Goal: Information Seeking & Learning: Learn about a topic

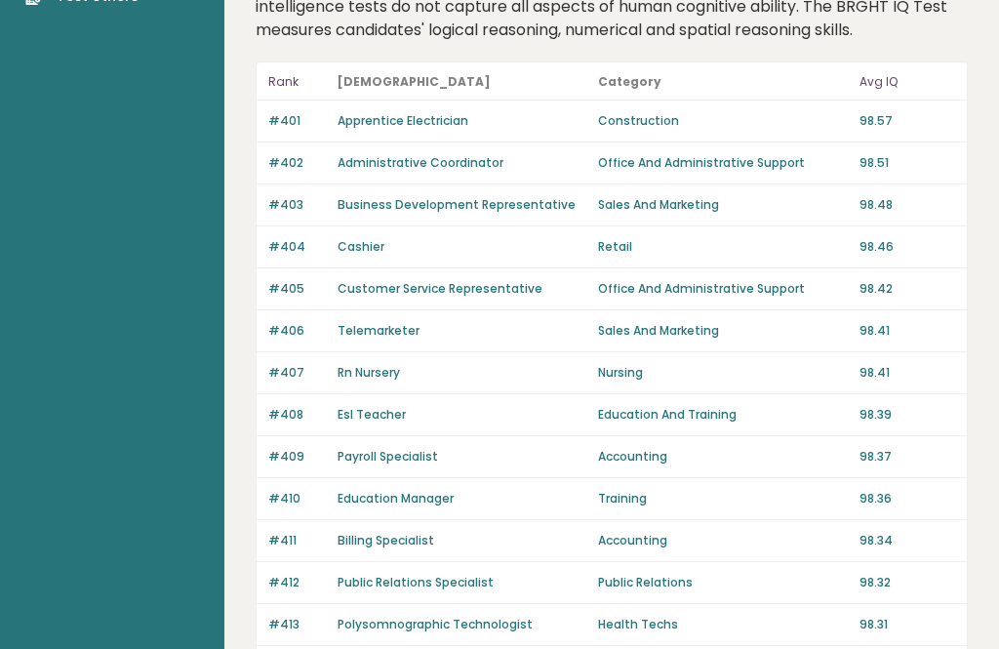
scroll to position [142, 0]
click at [891, 92] on p "Avg IQ" at bounding box center [908, 82] width 96 height 23
click at [888, 84] on p "Avg IQ" at bounding box center [908, 82] width 96 height 23
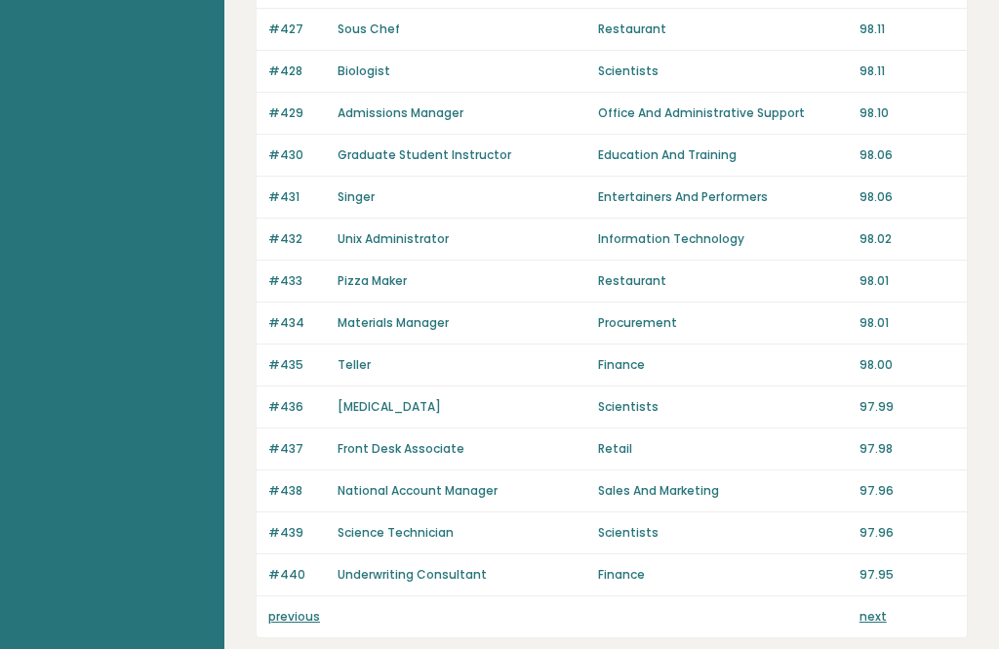
scroll to position [1378, 0]
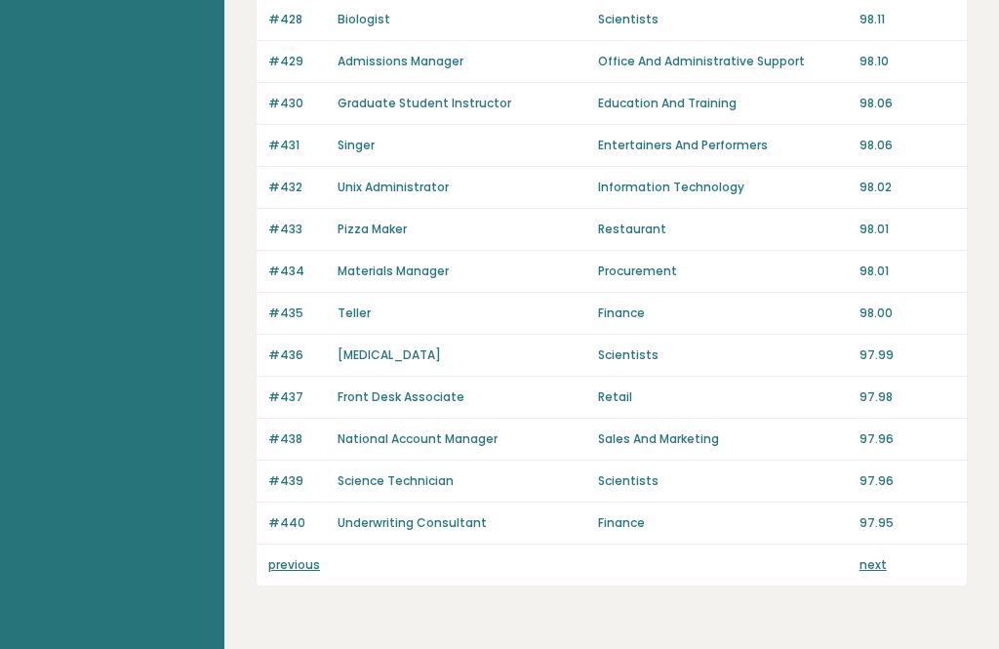
click at [896, 566] on div "next" at bounding box center [908, 565] width 96 height 18
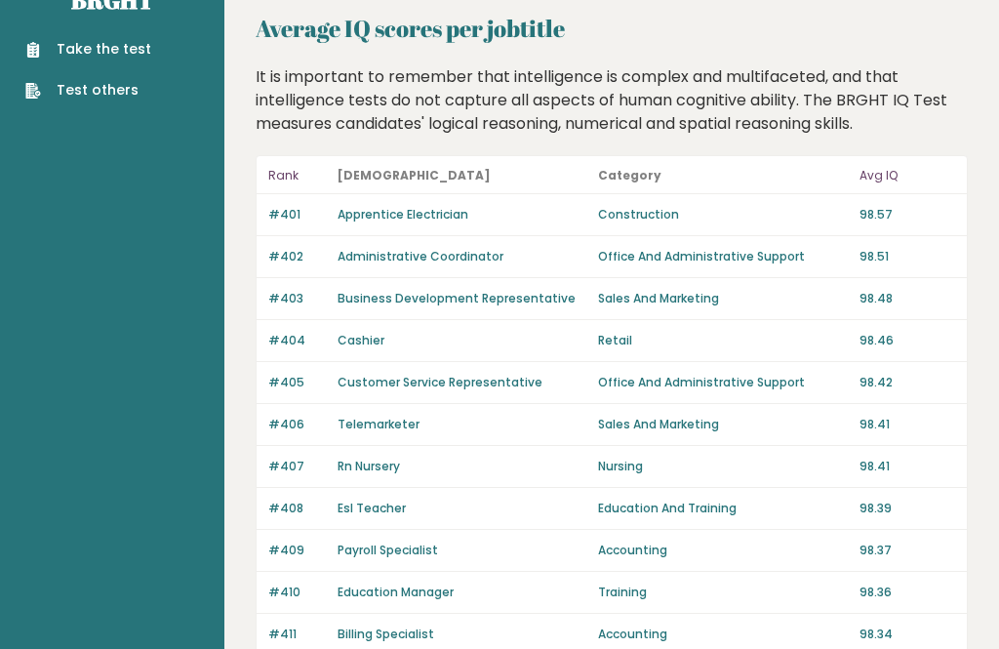
scroll to position [0, 0]
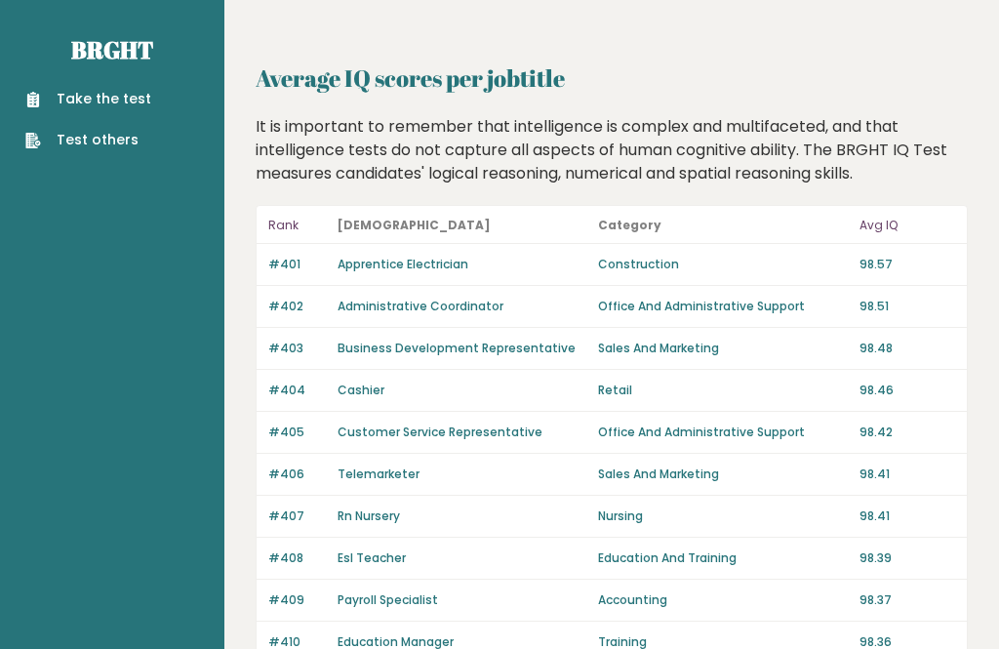
click at [884, 231] on p "Avg IQ" at bounding box center [908, 225] width 96 height 23
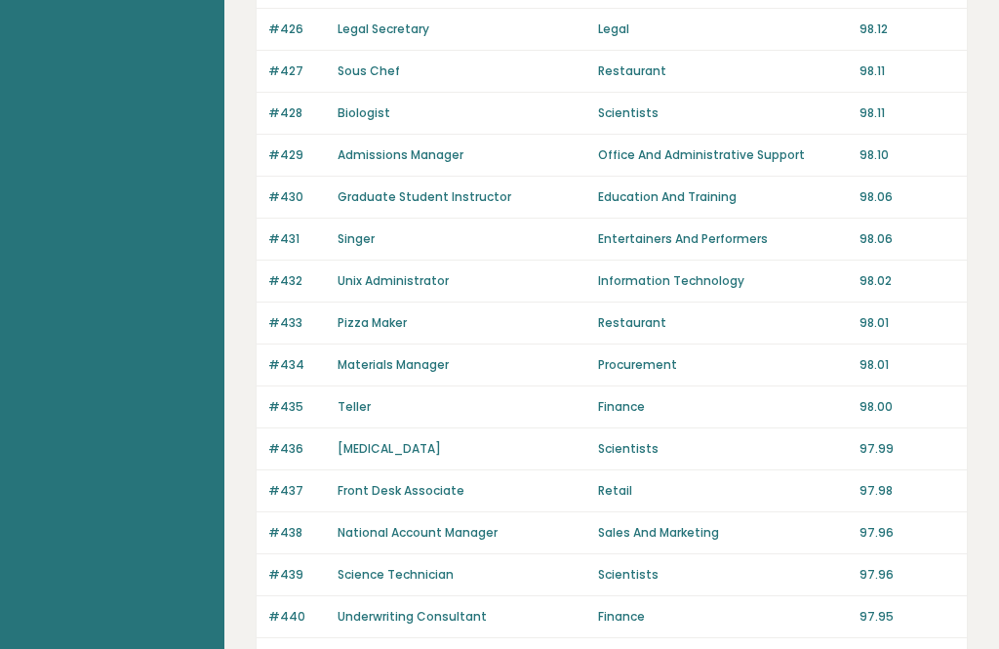
scroll to position [1378, 0]
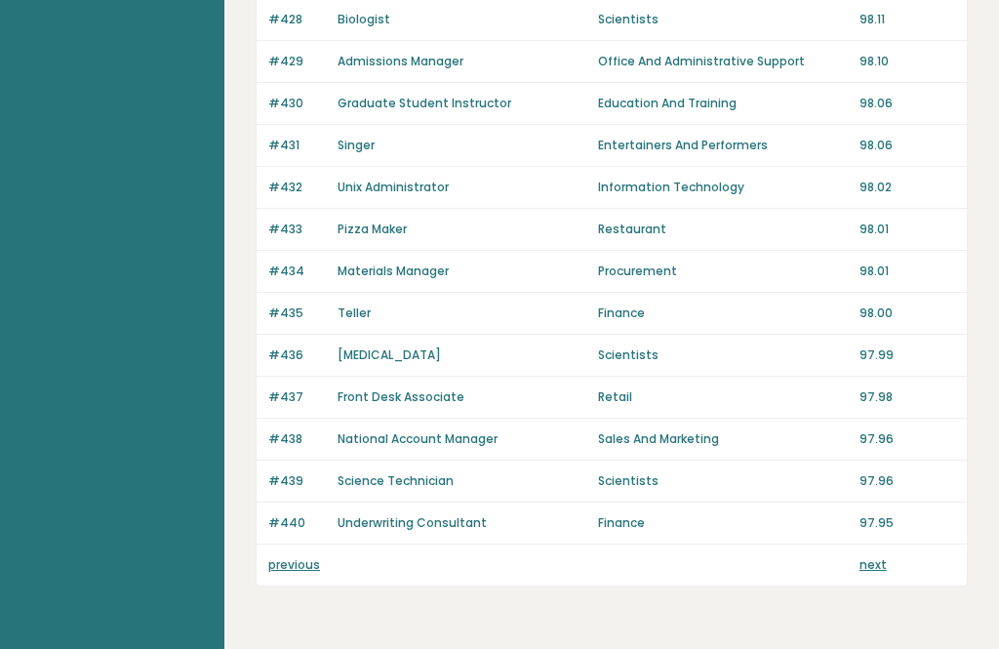
click at [883, 571] on link "next" at bounding box center [873, 564] width 27 height 17
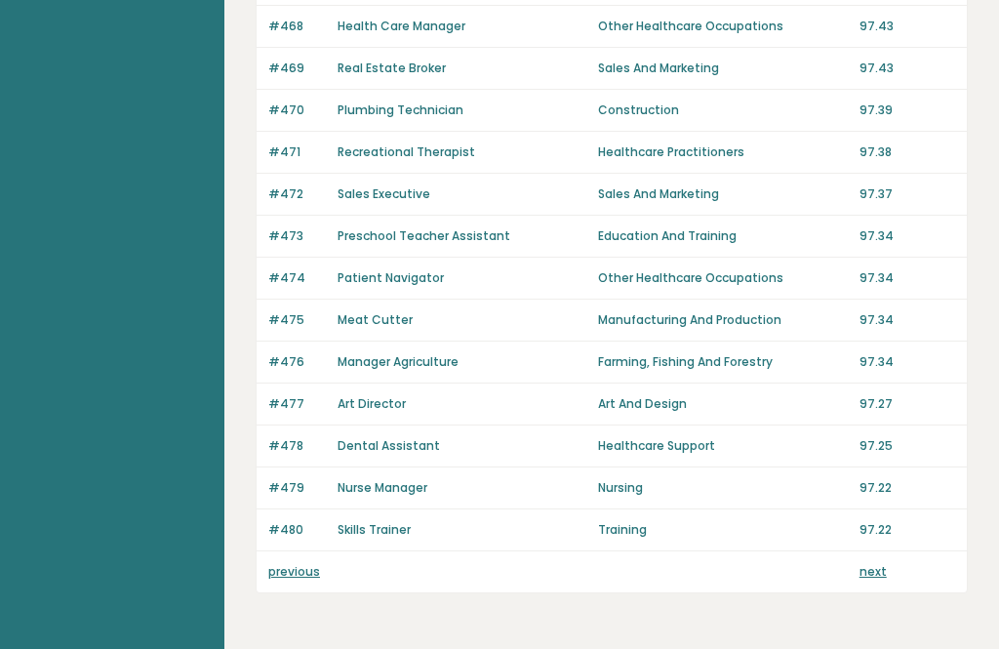
scroll to position [1378, 0]
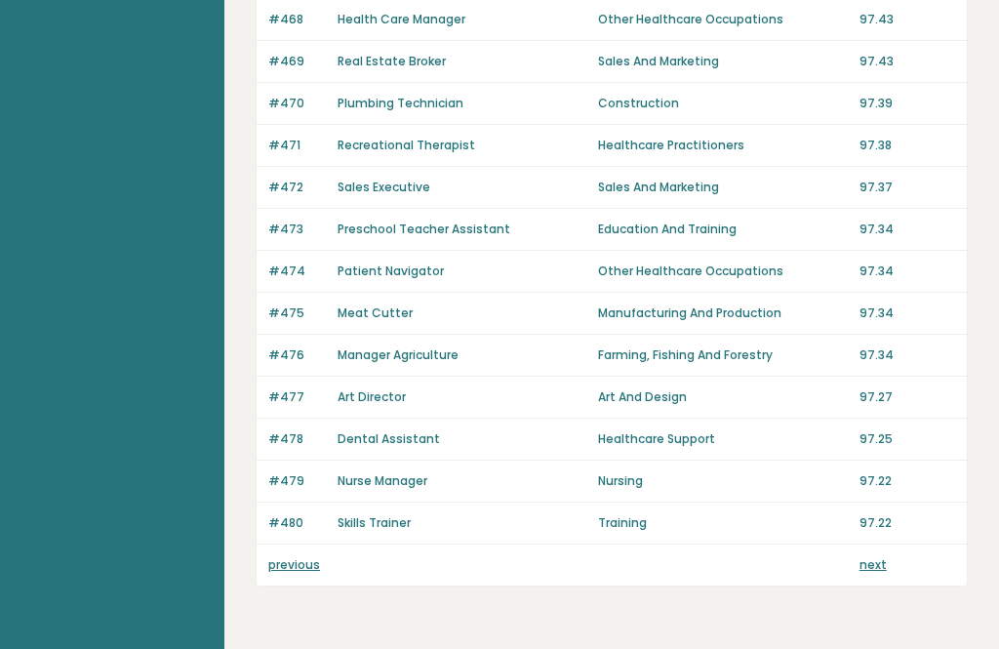
click at [884, 573] on link "next" at bounding box center [873, 564] width 27 height 17
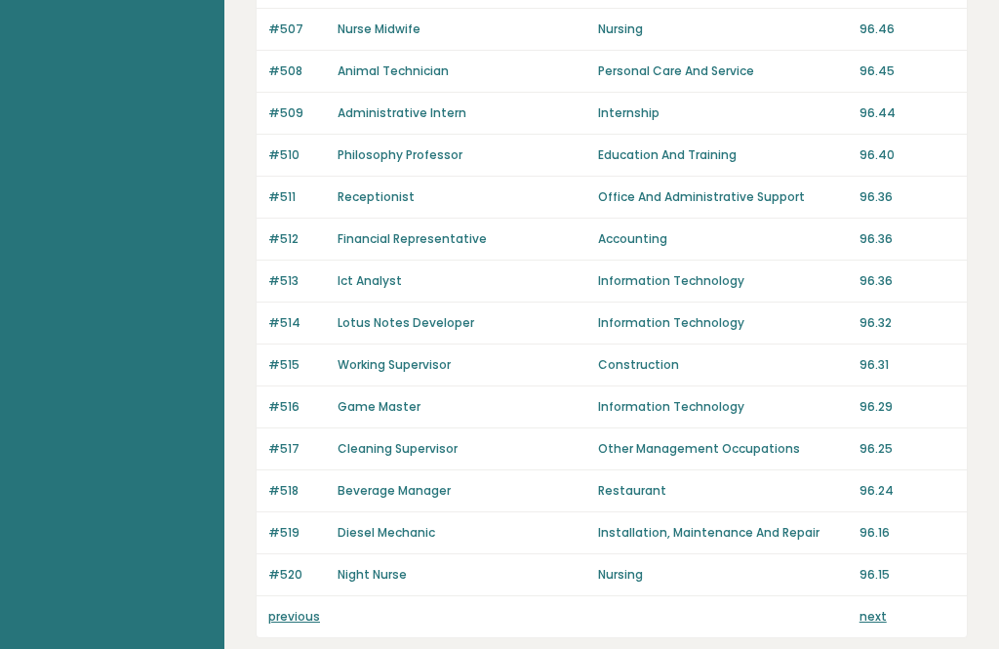
scroll to position [1378, 0]
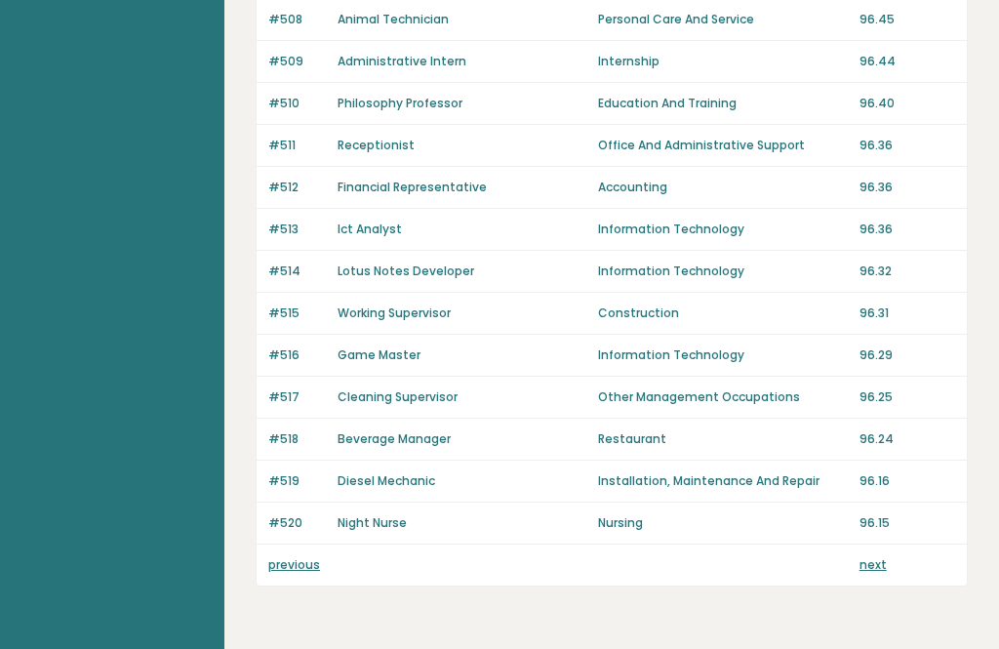
click at [883, 570] on link "next" at bounding box center [873, 564] width 27 height 17
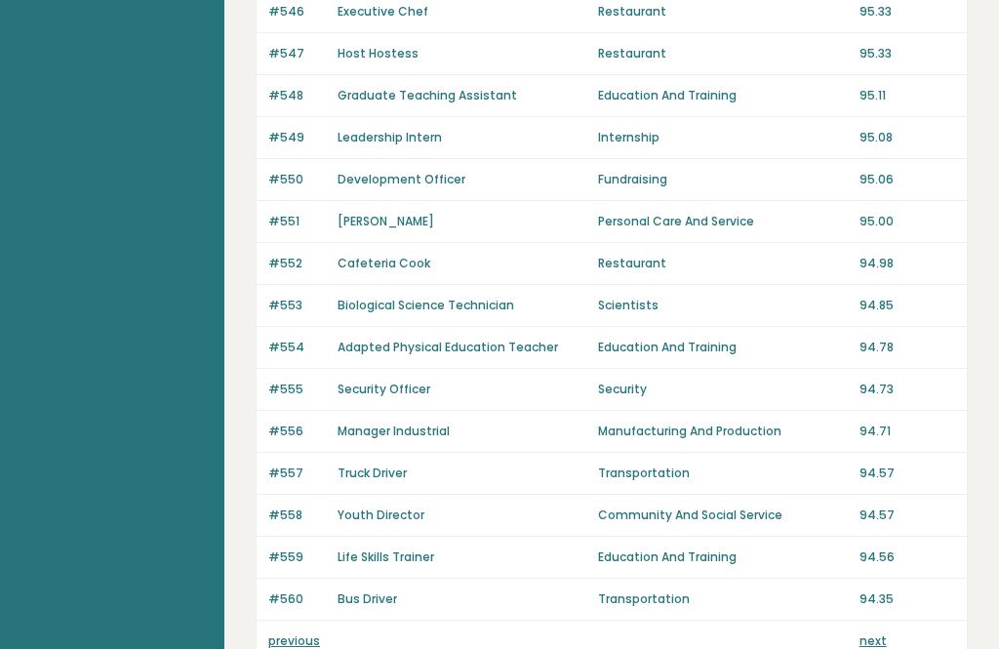
scroll to position [1378, 0]
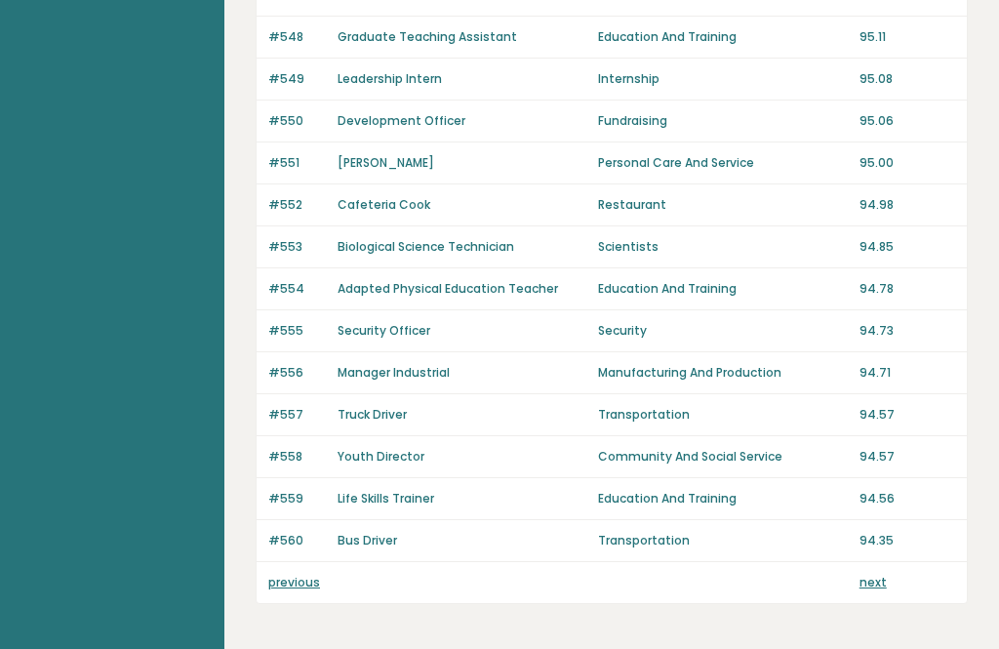
click at [884, 574] on link "next" at bounding box center [873, 582] width 27 height 17
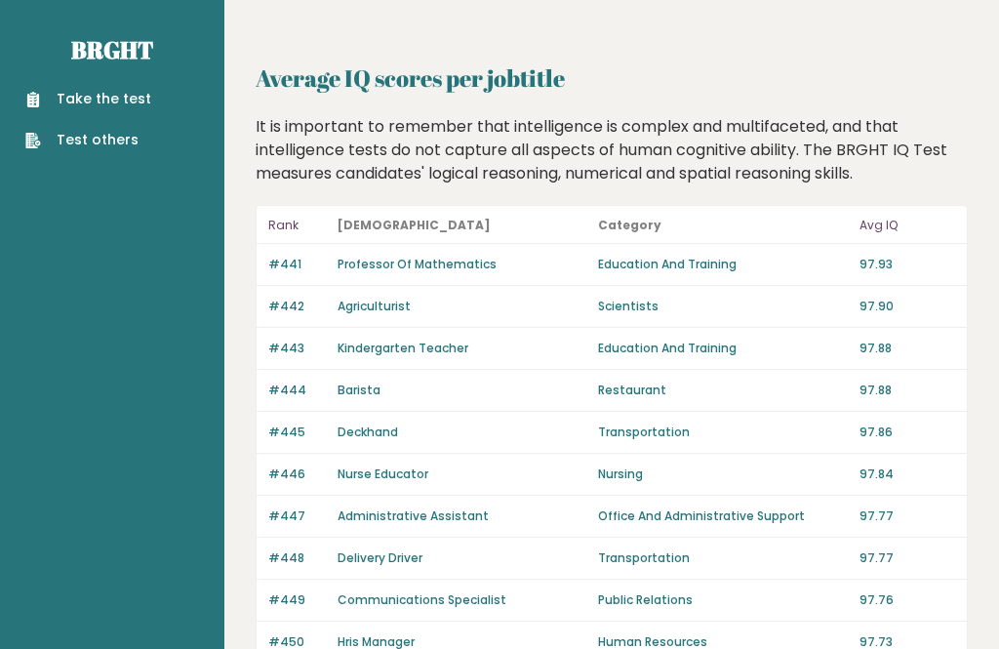
scroll to position [1440, 0]
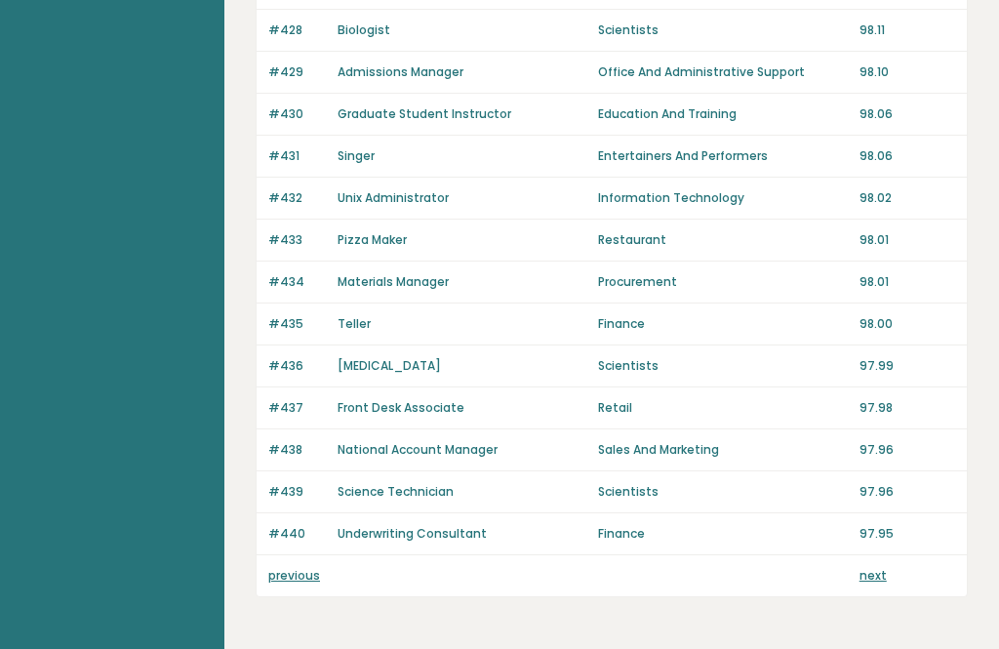
scroll to position [1378, 0]
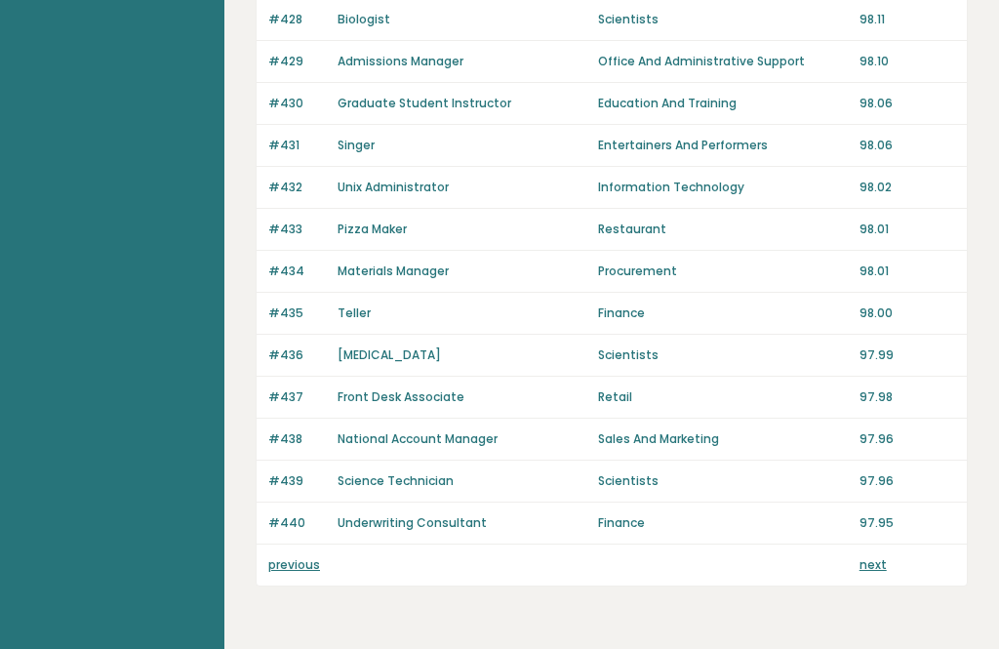
click at [286, 560] on link "previous" at bounding box center [294, 564] width 52 height 17
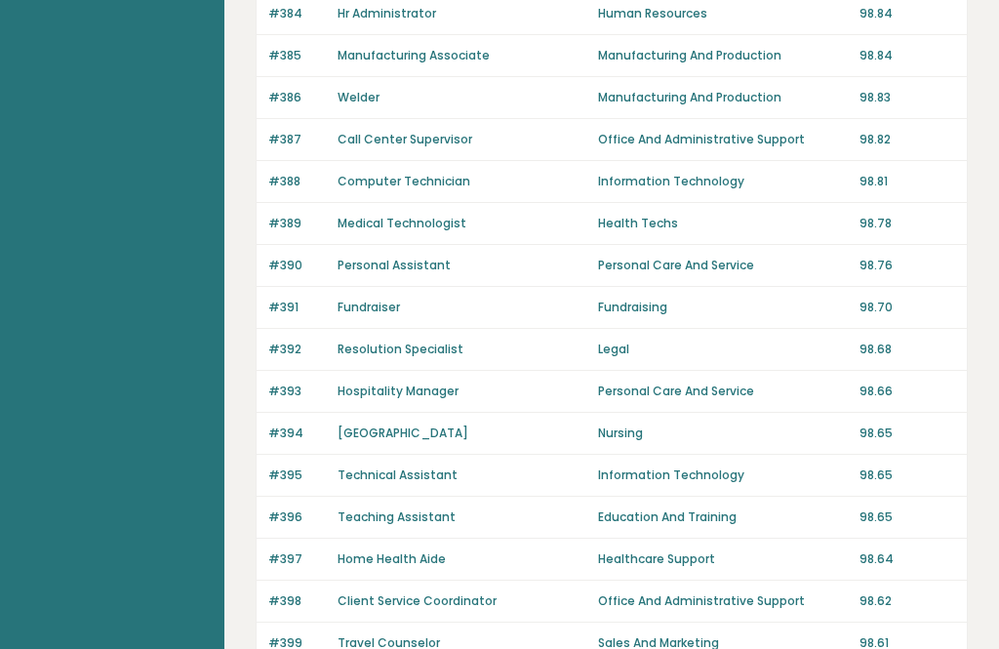
scroll to position [1378, 0]
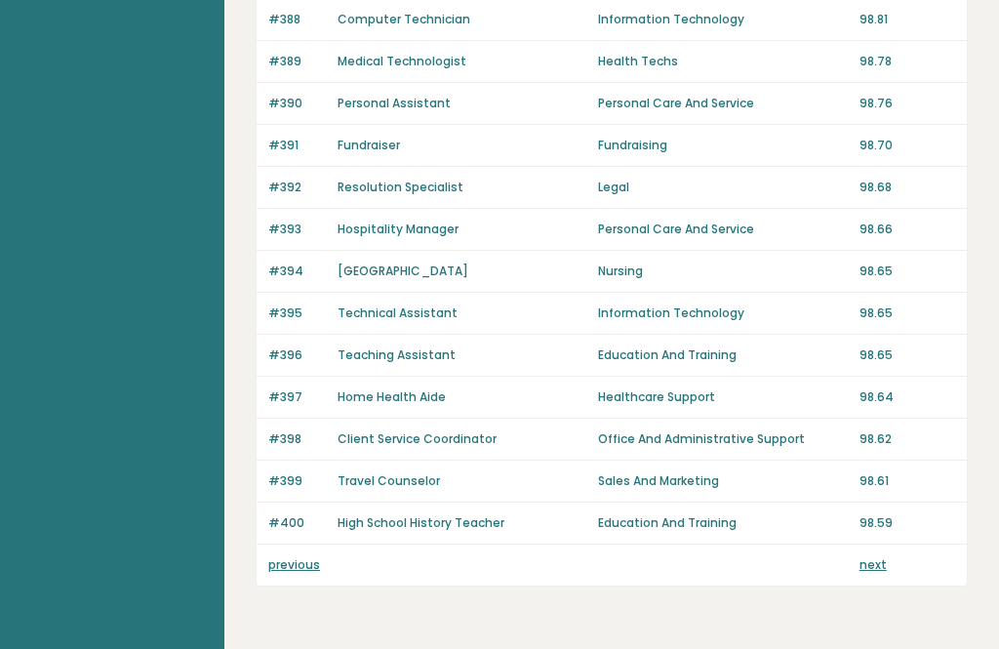
click at [280, 558] on link "previous" at bounding box center [294, 564] width 52 height 17
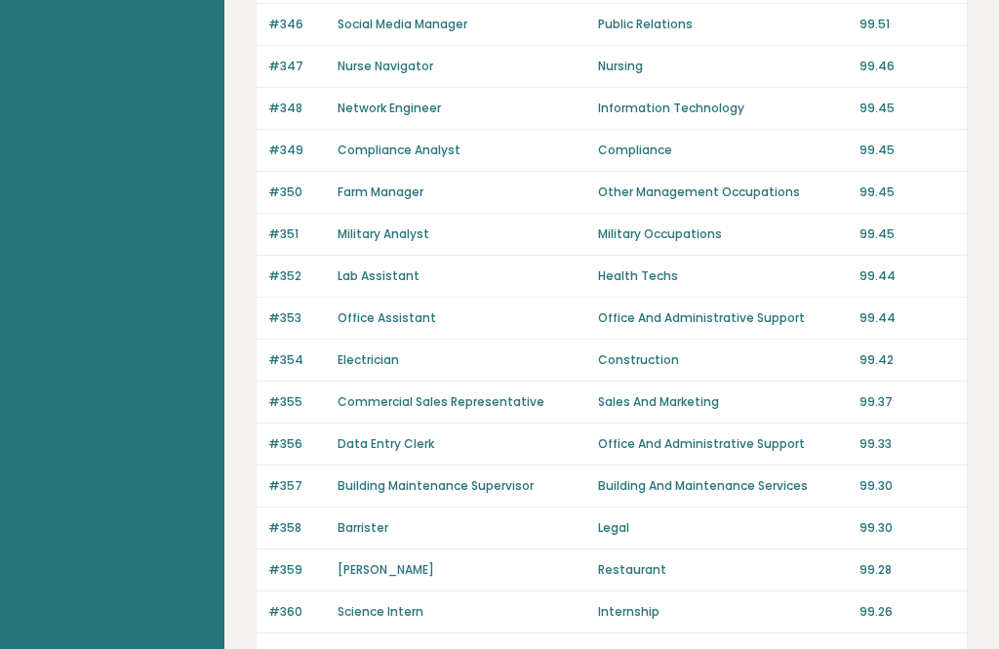
scroll to position [1378, 0]
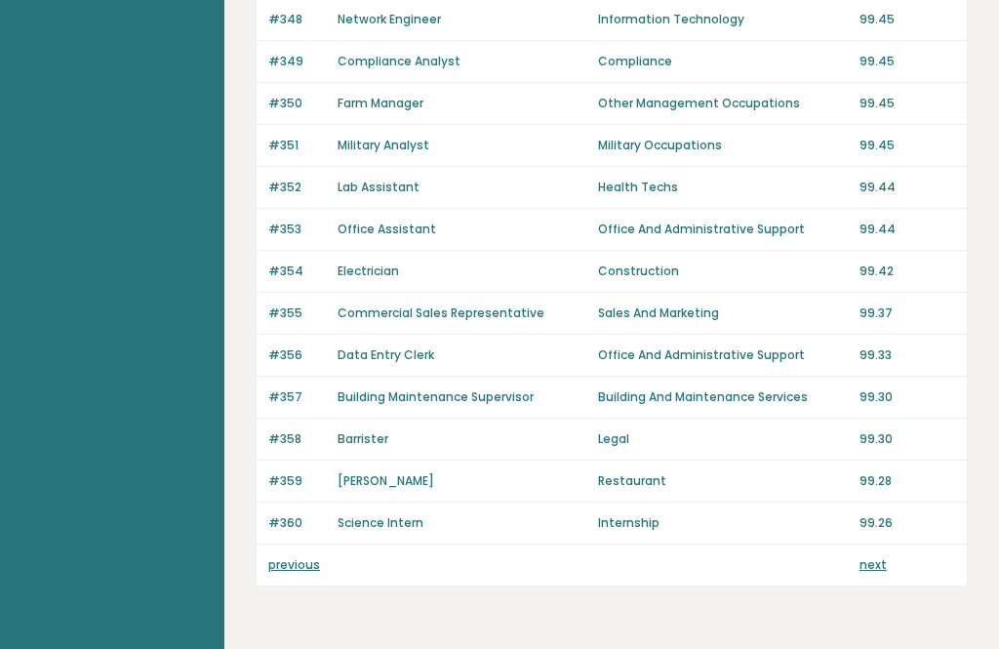
click at [276, 556] on link "previous" at bounding box center [294, 564] width 52 height 17
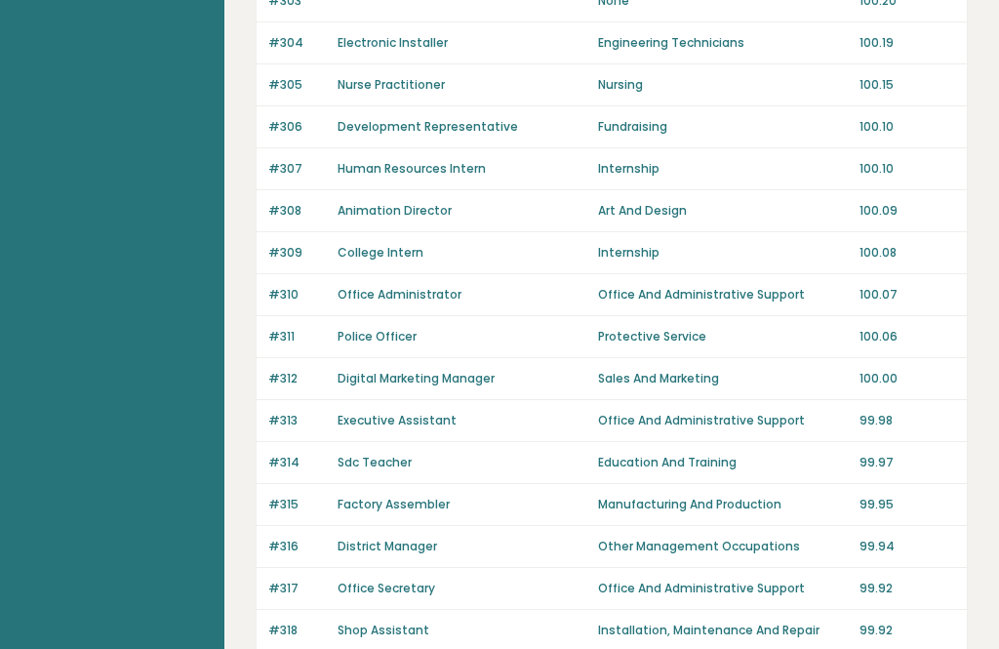
scroll to position [1378, 0]
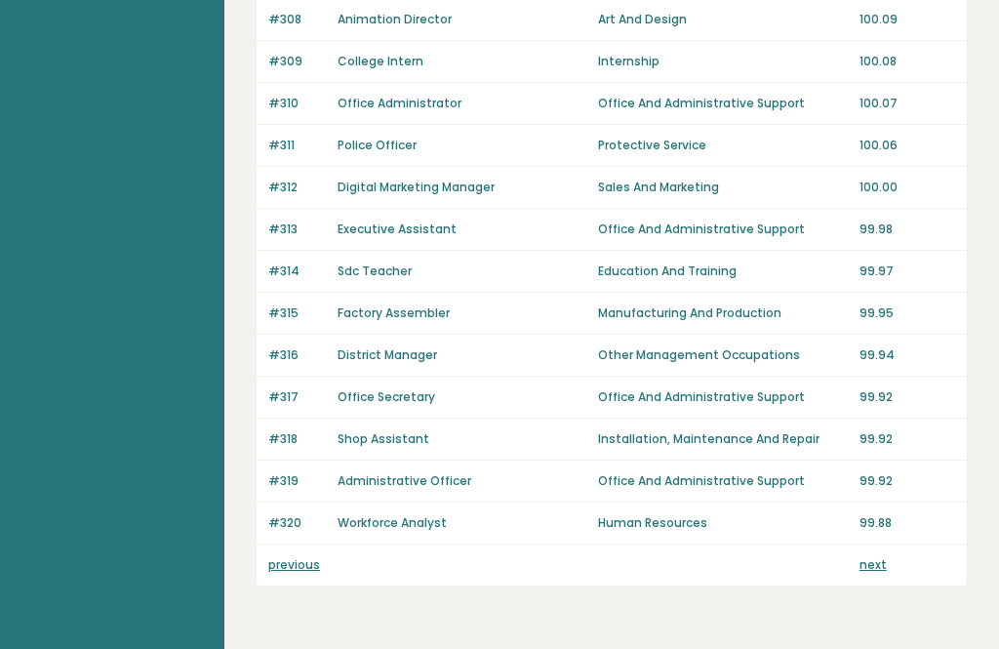
click at [273, 557] on link "previous" at bounding box center [294, 564] width 52 height 17
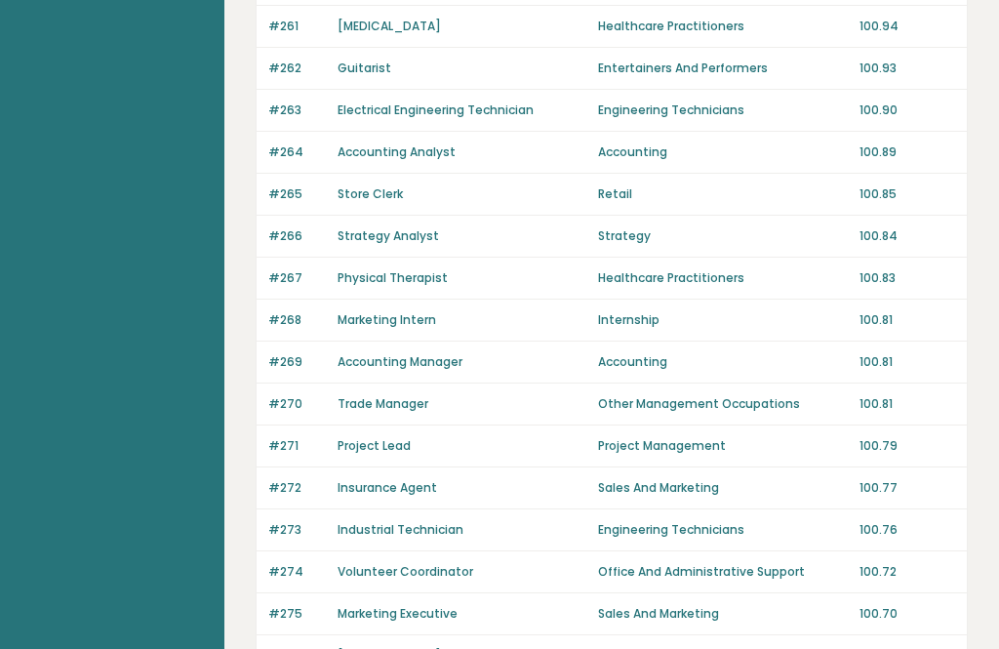
scroll to position [1378, 0]
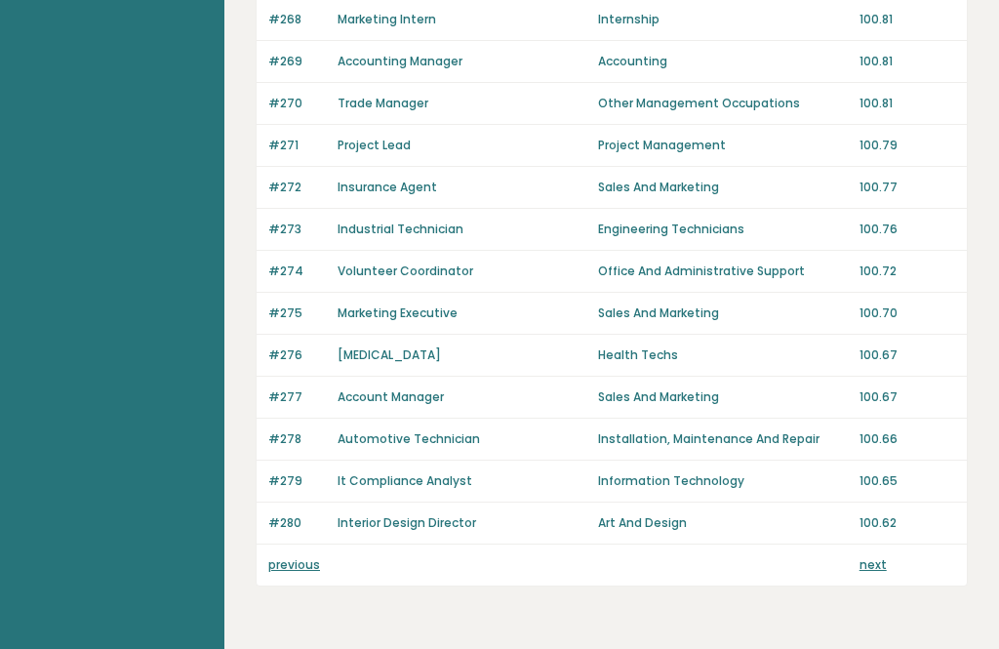
click at [274, 558] on link "previous" at bounding box center [294, 564] width 52 height 17
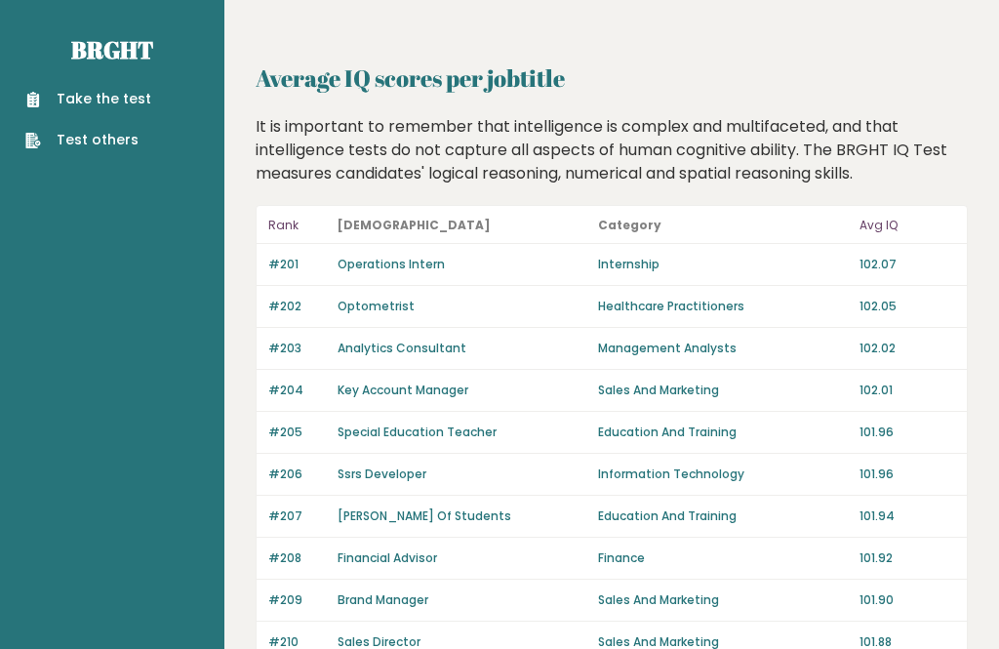
click at [299, 71] on h2 "Average IQ scores per jobtitle" at bounding box center [612, 78] width 712 height 35
click at [294, 84] on h2 "Average IQ scores per jobtitle" at bounding box center [612, 78] width 712 height 35
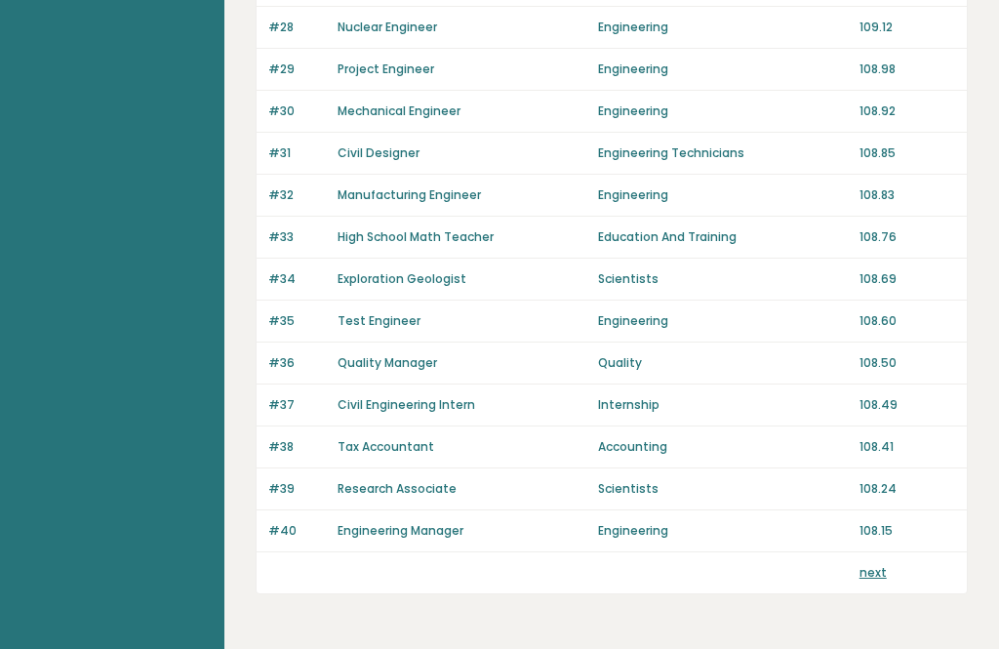
scroll to position [1378, 0]
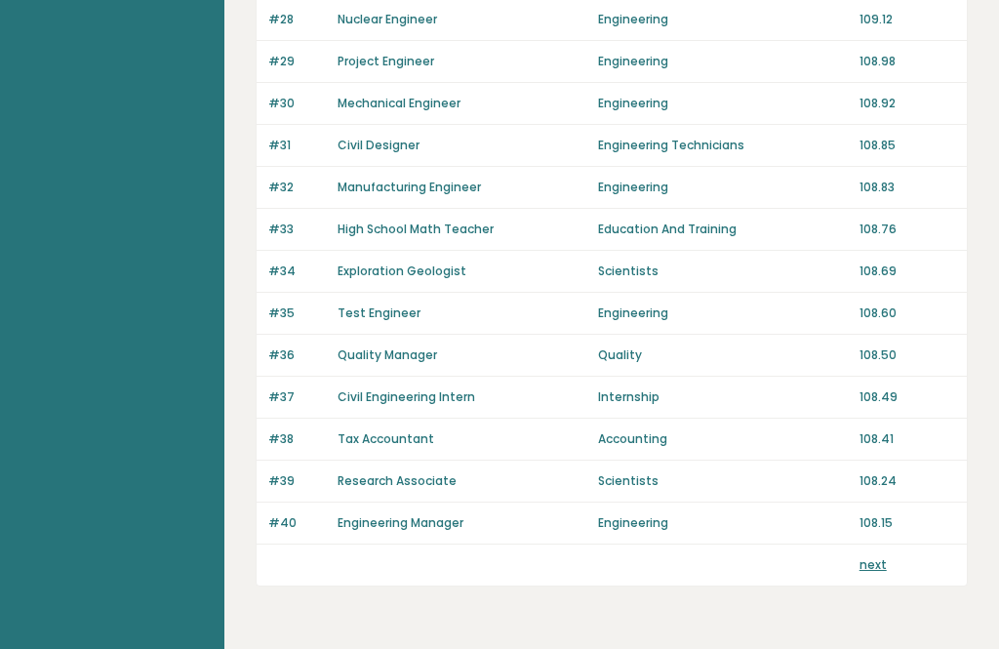
click at [869, 562] on link "next" at bounding box center [873, 564] width 27 height 17
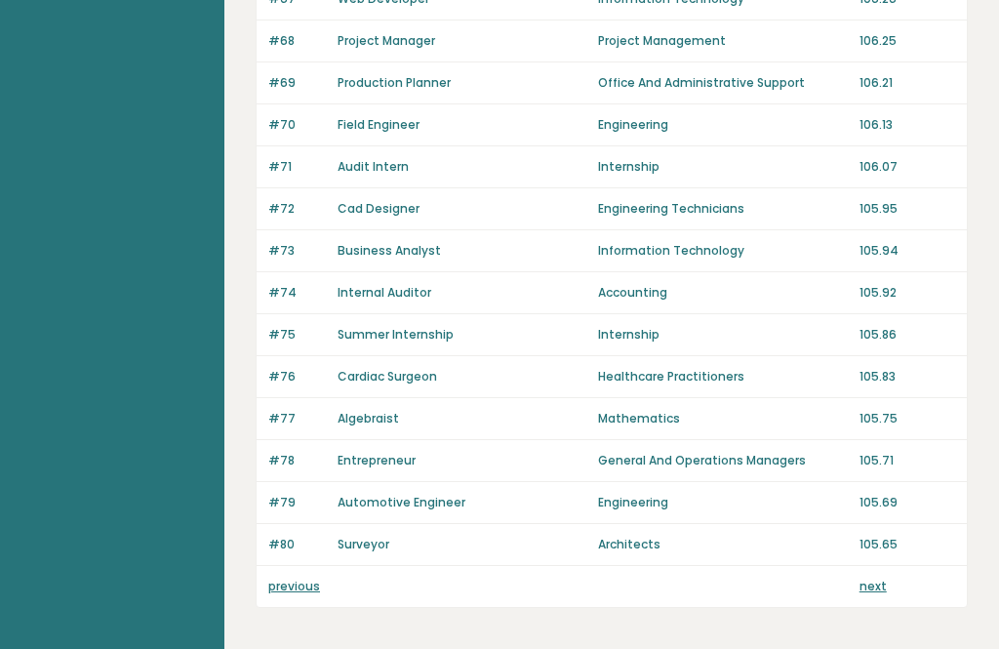
scroll to position [1378, 0]
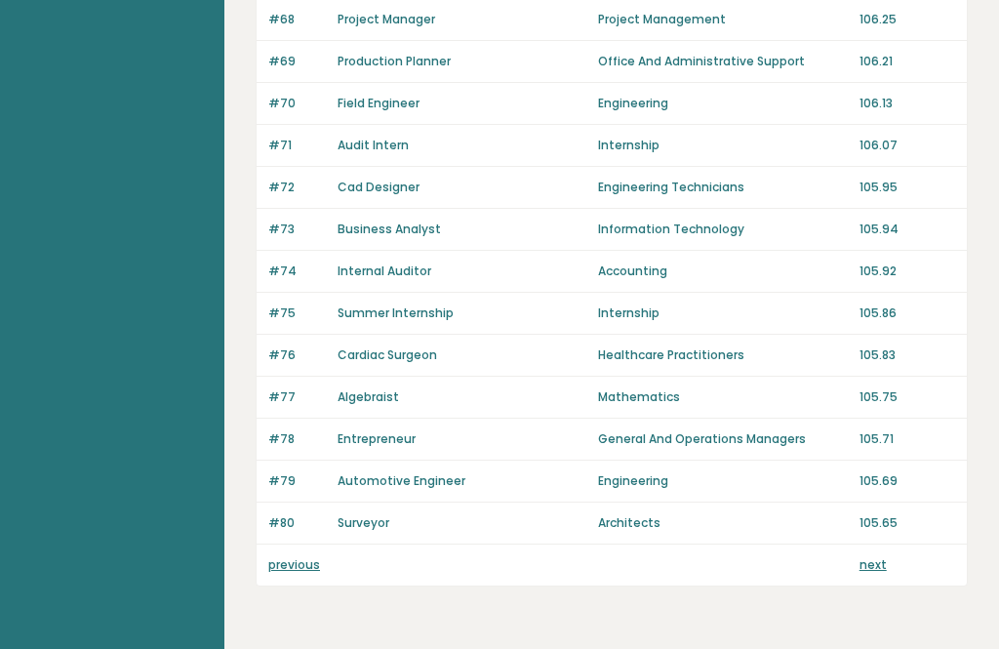
click at [869, 561] on link "next" at bounding box center [873, 564] width 27 height 17
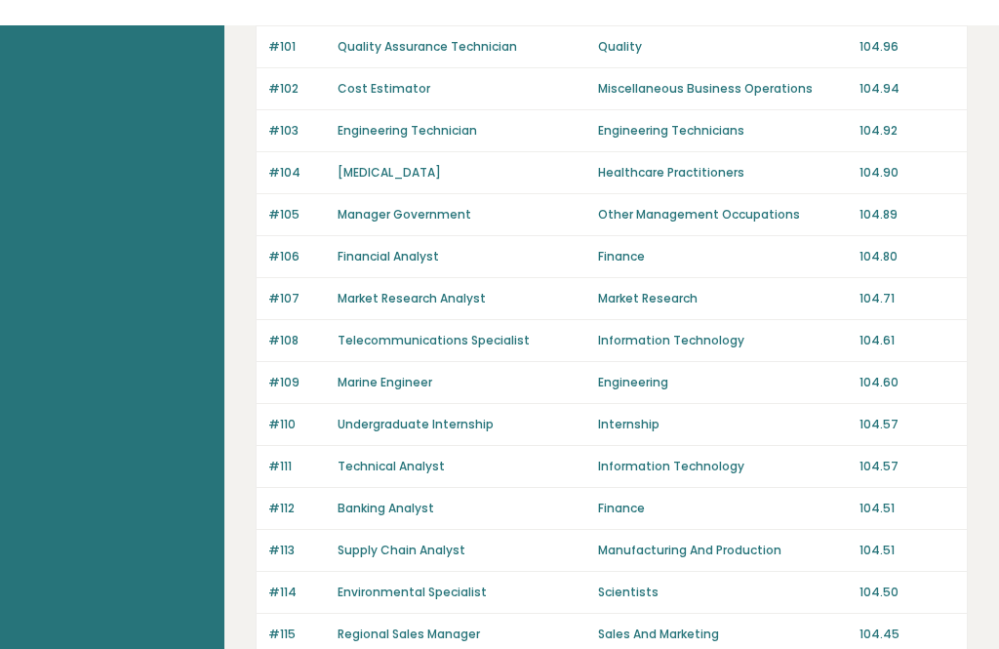
scroll to position [1059, 0]
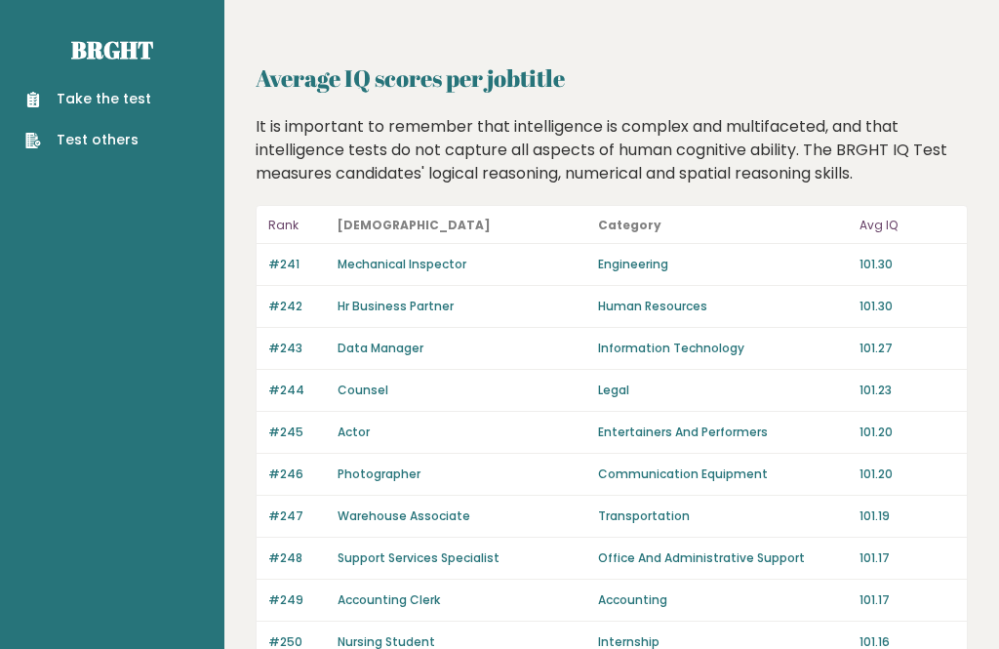
scroll to position [1440, 0]
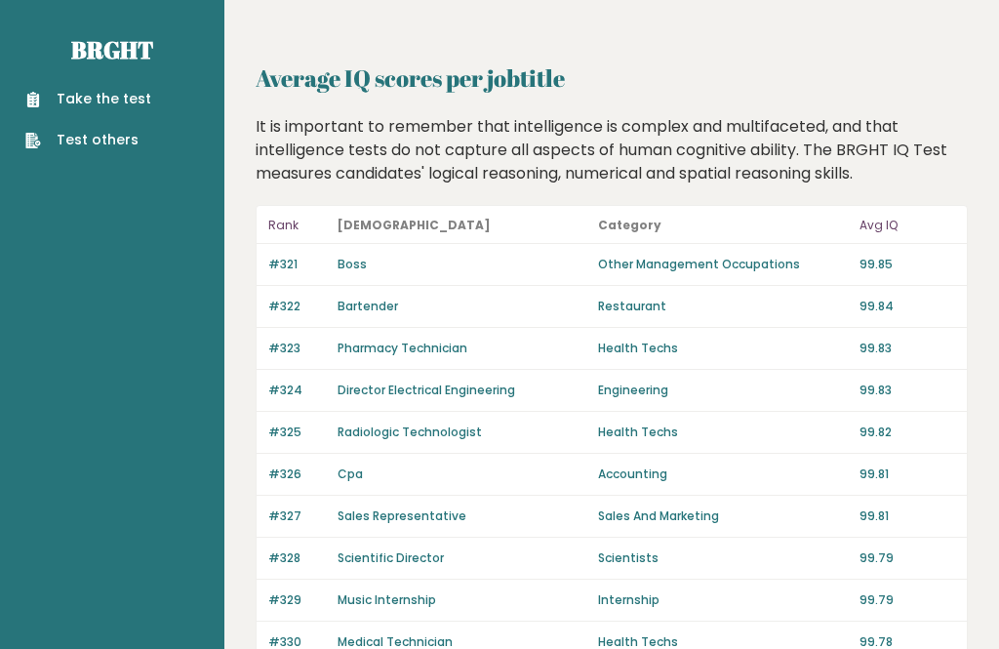
scroll to position [1440, 0]
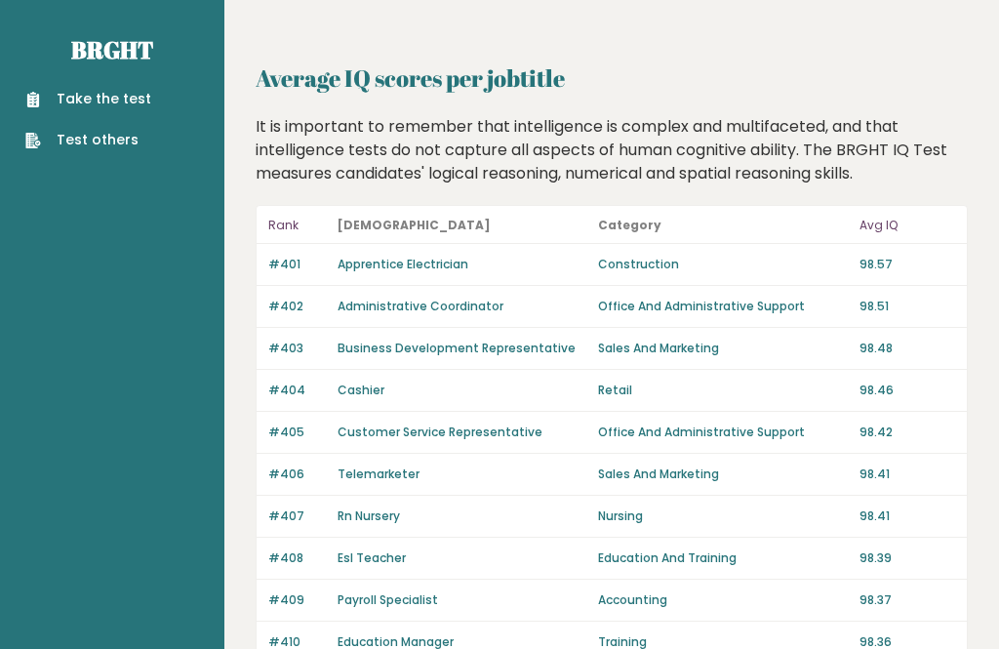
scroll to position [1440, 0]
